Goal: Task Accomplishment & Management: Use online tool/utility

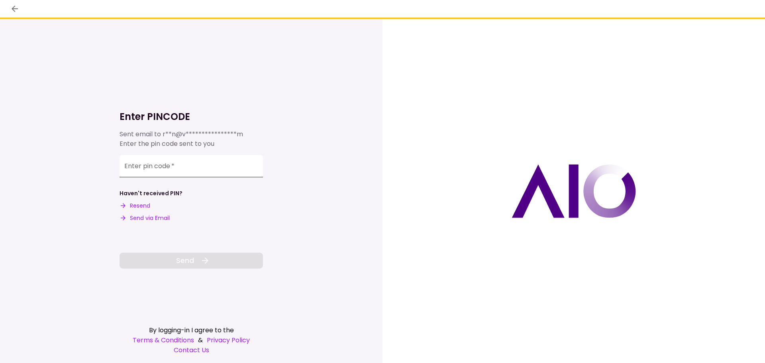
click at [197, 162] on input "Enter pin code   *" at bounding box center [191, 166] width 143 height 22
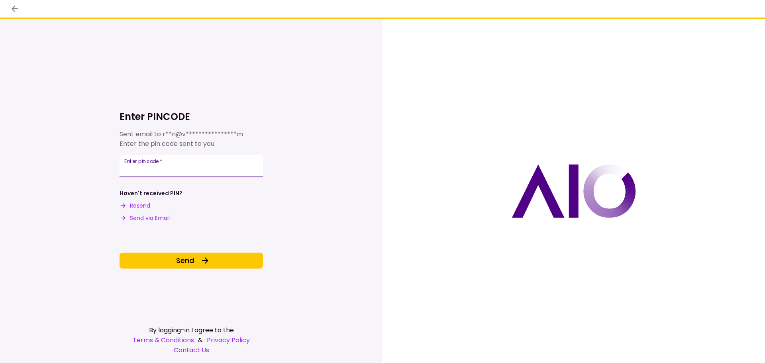
type input "******"
click at [233, 269] on div "**********" at bounding box center [191, 191] width 143 height 344
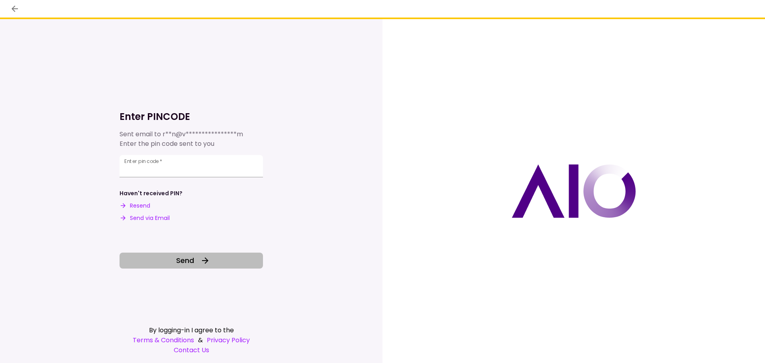
click at [233, 260] on button "Send" at bounding box center [191, 261] width 143 height 16
